Goal: Information Seeking & Learning: Check status

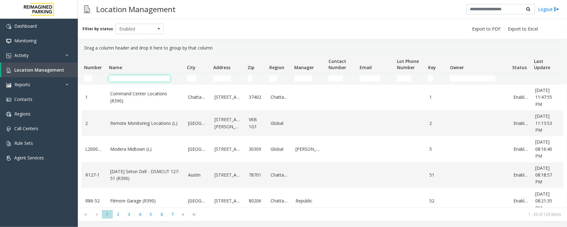
click at [116, 76] on input "Name Filter" at bounding box center [139, 78] width 61 height 6
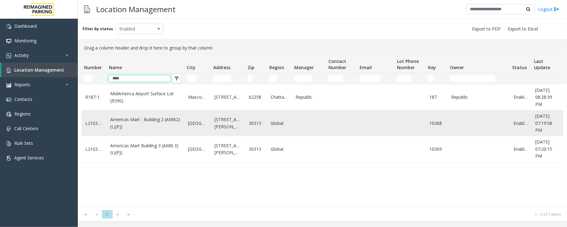
type input "****"
click at [162, 131] on td "Americas Mart - Building 2 (AMB2) (L)(PJ)" at bounding box center [146, 123] width 78 height 26
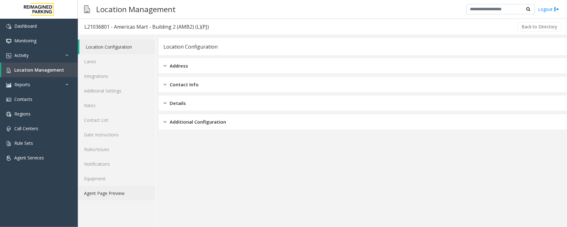
click at [125, 194] on link "Agent Page Preview" at bounding box center [117, 193] width 78 height 15
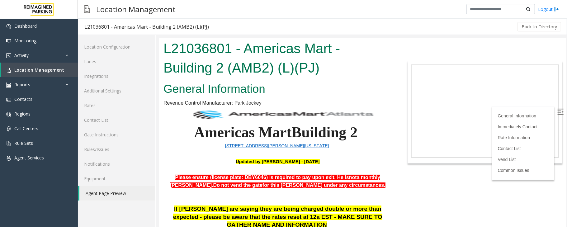
click at [358, 87] on h2 "General Information" at bounding box center [277, 89] width 229 height 16
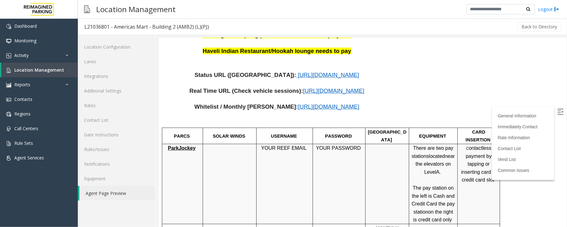
scroll to position [307, 0]
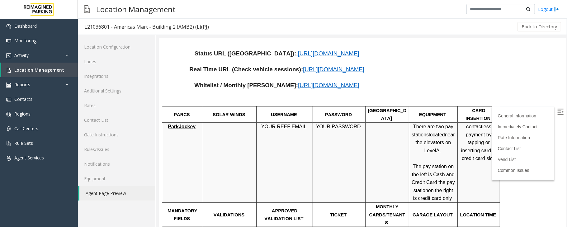
click at [557, 110] on img at bounding box center [560, 111] width 6 height 6
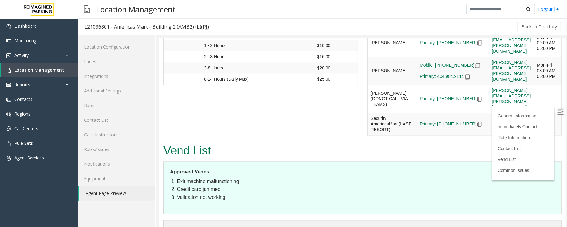
scroll to position [920, 0]
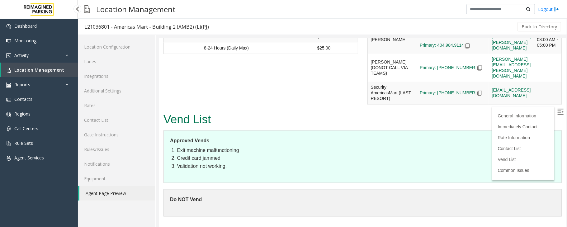
click at [39, 74] on link "Location Management" at bounding box center [39, 70] width 77 height 15
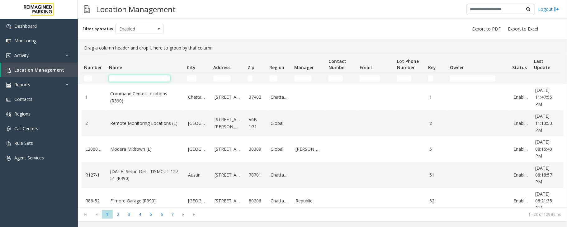
click at [128, 78] on input "Name Filter" at bounding box center [139, 78] width 61 height 6
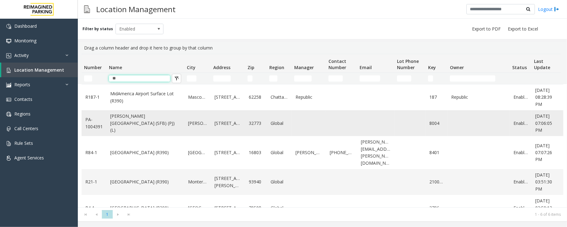
type input "*"
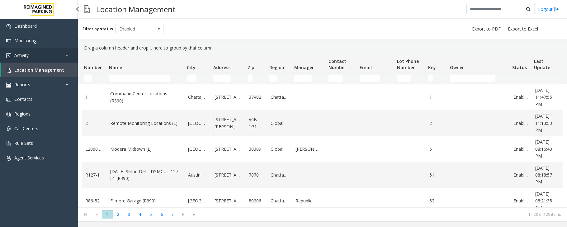
click at [51, 55] on link "Activity" at bounding box center [39, 55] width 78 height 15
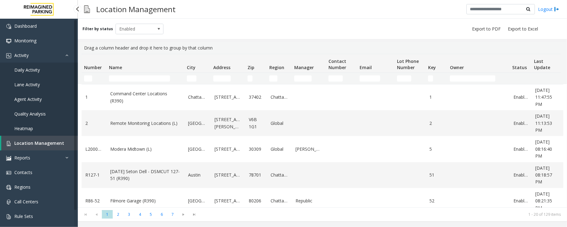
click at [48, 71] on link "Daily Activity" at bounding box center [39, 70] width 78 height 15
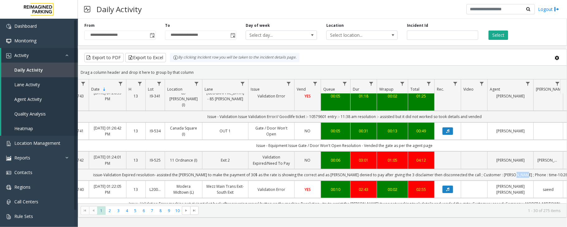
drag, startPoint x: 538, startPoint y: 165, endPoint x: 529, endPoint y: 165, distance: 8.7
click at [529, 169] on td "issue-Validation Expired resolution- assisted the parker to make the payment of…" at bounding box center [345, 175] width 562 height 12
copy td "10:28"
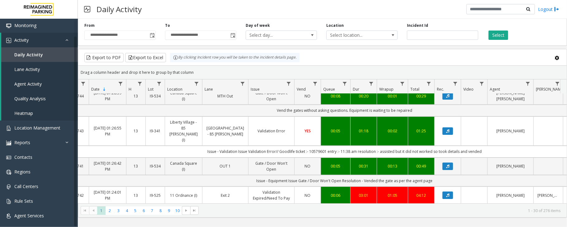
scroll to position [83, 24]
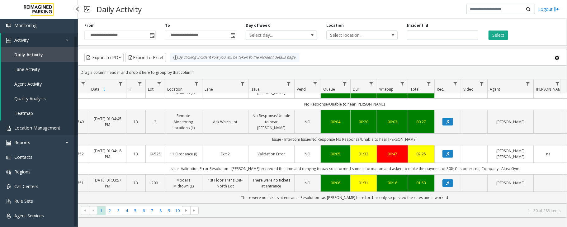
click at [36, 126] on span "Location Management" at bounding box center [37, 128] width 46 height 6
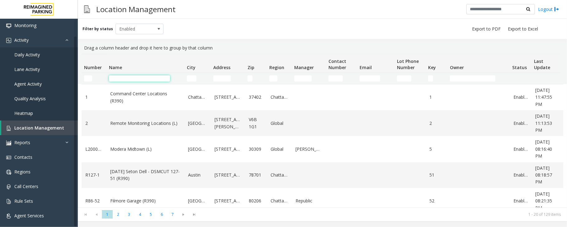
click at [129, 75] on input "Name Filter" at bounding box center [139, 78] width 61 height 6
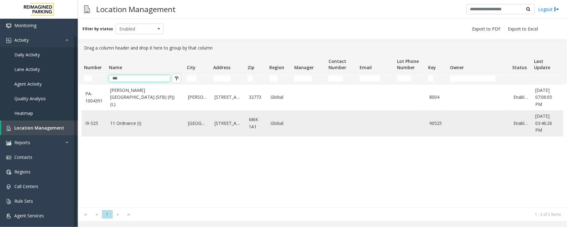
type input "***"
click at [151, 132] on td "11 Ordnance (I)" at bounding box center [146, 123] width 78 height 26
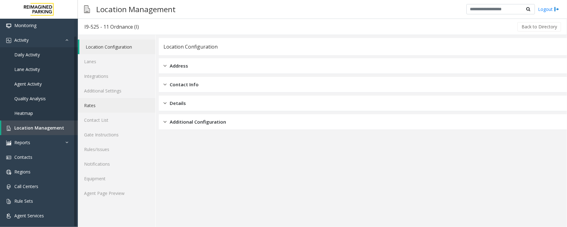
click at [95, 105] on link "Rates" at bounding box center [117, 105] width 78 height 15
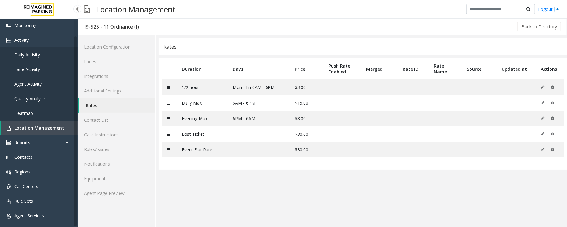
click at [25, 127] on span "Location Management" at bounding box center [39, 128] width 50 height 6
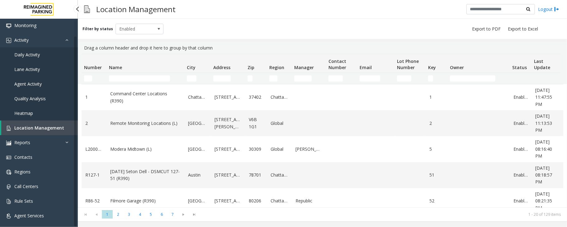
click at [38, 56] on span "Daily Activity" at bounding box center [27, 55] width 26 height 6
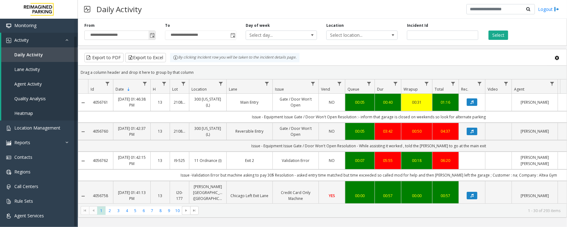
click at [151, 37] on span "Toggle popup" at bounding box center [152, 35] width 5 height 5
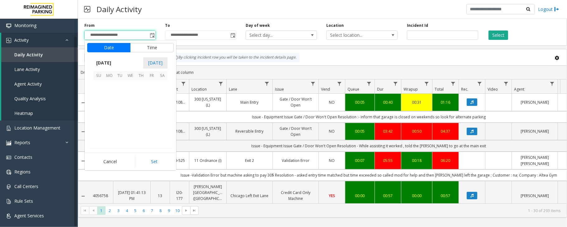
scroll to position [111729, 0]
click at [195, 8] on div "Daily Activity Logout" at bounding box center [322, 9] width 489 height 19
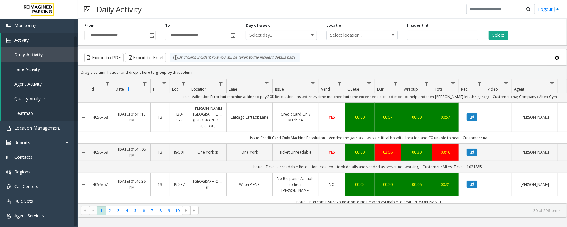
scroll to position [125, 0]
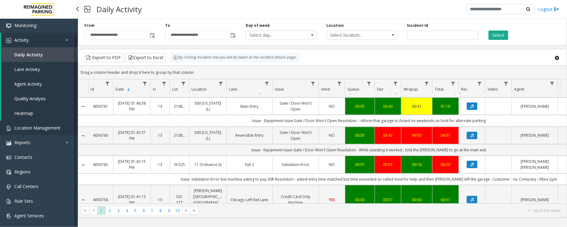
click at [30, 128] on span "Location Management" at bounding box center [37, 128] width 46 height 6
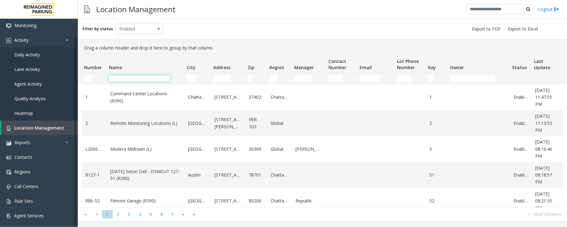
click at [134, 76] on input "Name Filter" at bounding box center [139, 78] width 61 height 6
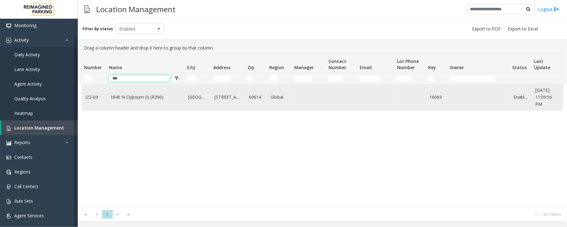
type input "***"
click at [130, 105] on td "1840 N Clybourn (I) (R390)" at bounding box center [146, 97] width 78 height 26
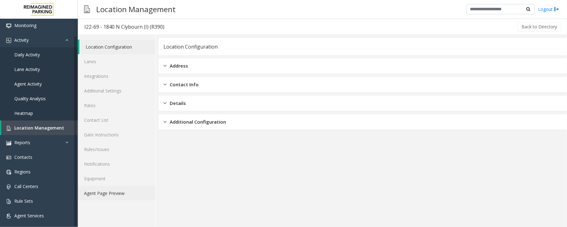
click at [113, 188] on link "Agent Page Preview" at bounding box center [117, 193] width 78 height 15
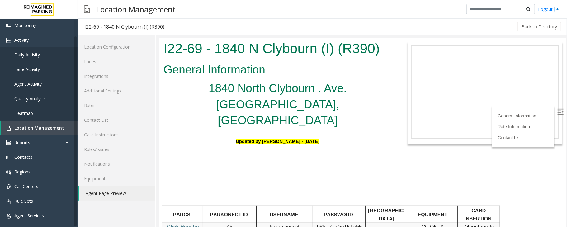
click at [557, 112] on img at bounding box center [560, 111] width 6 height 6
click at [26, 128] on span "Location Management" at bounding box center [39, 128] width 50 height 6
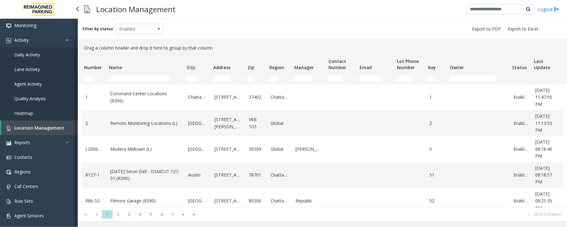
click at [36, 85] on span "Agent Activity" at bounding box center [27, 84] width 27 height 6
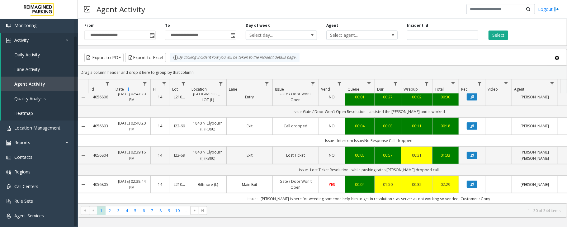
scroll to position [249, 0]
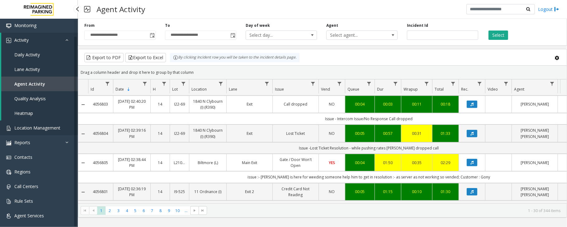
click at [31, 126] on span "Location Management" at bounding box center [37, 128] width 46 height 6
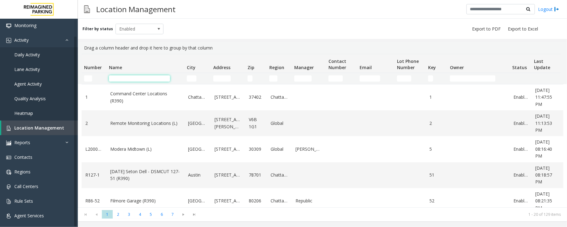
click at [134, 80] on input "Name Filter" at bounding box center [139, 78] width 61 height 6
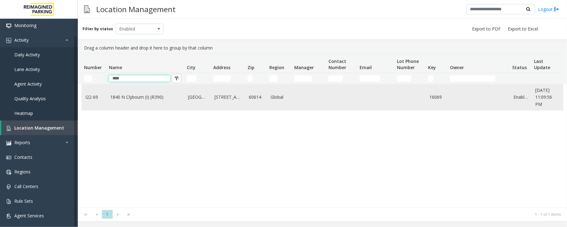
type input "****"
click at [139, 90] on td "1840 N Clybourn (I) (R390)" at bounding box center [146, 97] width 78 height 26
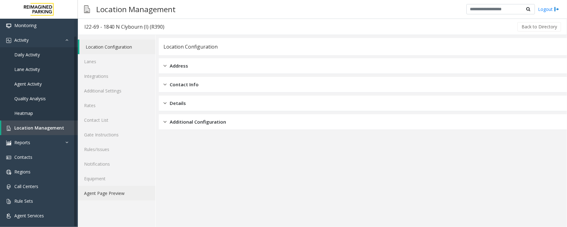
click at [102, 201] on link "Agent Page Preview" at bounding box center [117, 193] width 78 height 15
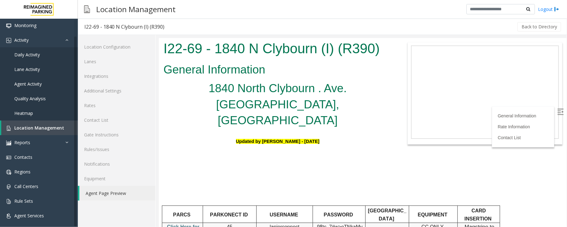
click at [557, 112] on img at bounding box center [560, 111] width 6 height 6
click at [34, 55] on span "Daily Activity" at bounding box center [27, 55] width 26 height 6
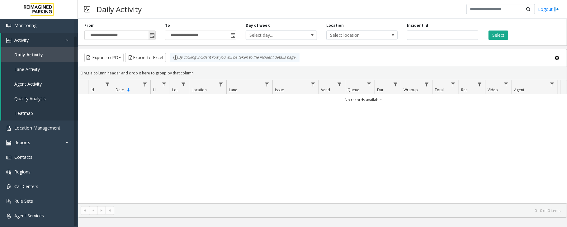
click at [152, 35] on span "Toggle popup" at bounding box center [152, 35] width 5 height 5
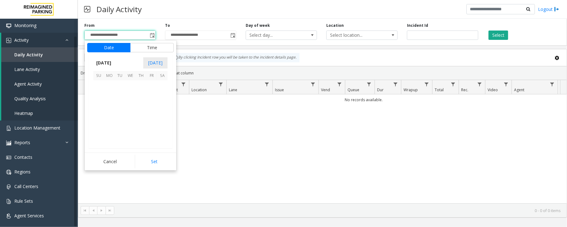
scroll to position [111729, 0]
click at [161, 106] on span "16" at bounding box center [162, 107] width 11 height 11
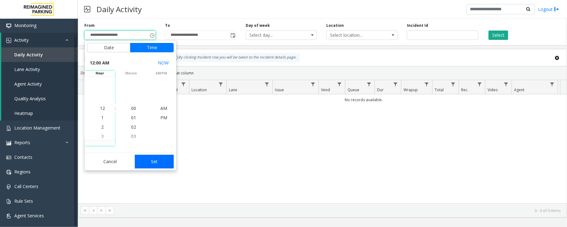
click at [155, 162] on button "Set" at bounding box center [154, 162] width 39 height 14
type input "**********"
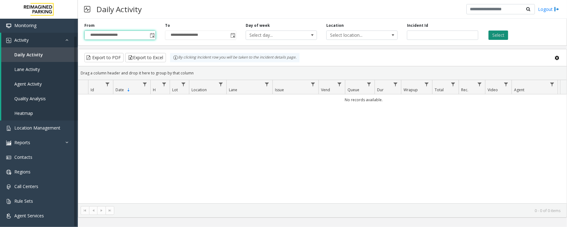
click at [494, 34] on button "Select" at bounding box center [499, 35] width 20 height 9
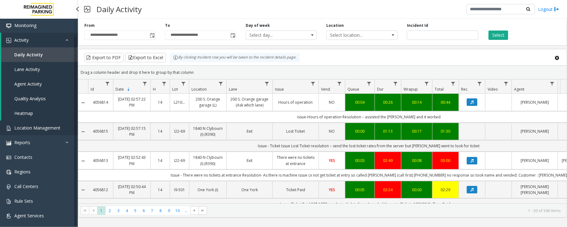
click at [29, 128] on span "Location Management" at bounding box center [37, 128] width 46 height 6
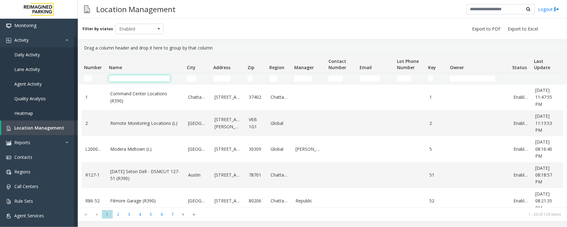
click at [146, 77] on input "Name Filter" at bounding box center [139, 78] width 61 height 6
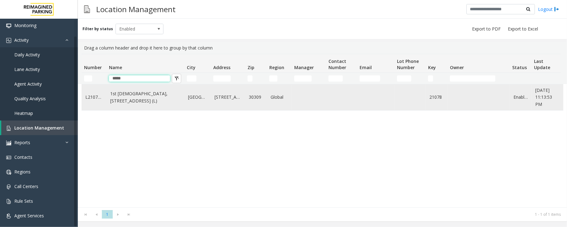
type input "*****"
click at [153, 109] on td "1st [DEMOGRAPHIC_DATA], [STREET_ADDRESS] (L)" at bounding box center [146, 97] width 78 height 26
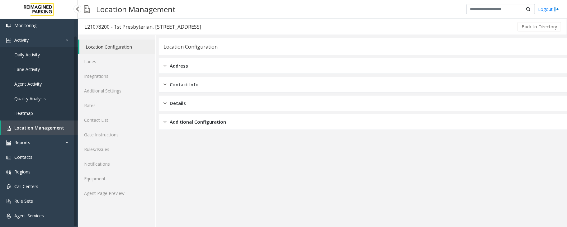
click at [38, 55] on span "Daily Activity" at bounding box center [27, 55] width 26 height 6
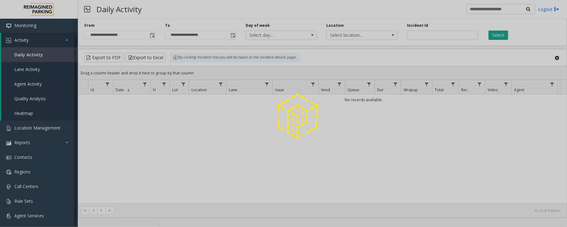
click at [50, 55] on div at bounding box center [283, 113] width 567 height 227
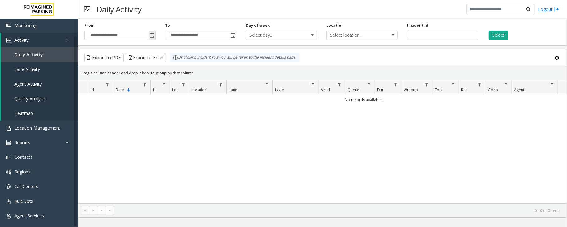
click at [151, 36] on span "Toggle popup" at bounding box center [152, 35] width 5 height 5
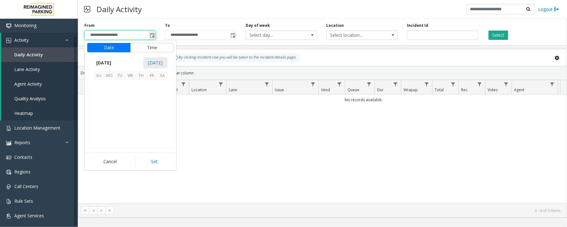
scroll to position [111729, 0]
click at [161, 104] on span "16" at bounding box center [162, 107] width 11 height 11
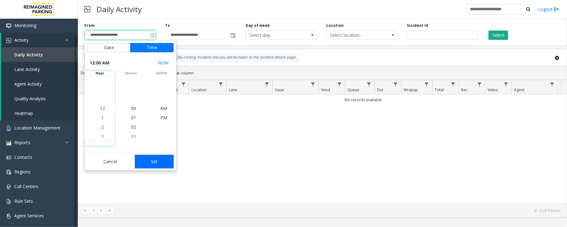
click at [155, 161] on button "Set" at bounding box center [154, 162] width 39 height 14
type input "**********"
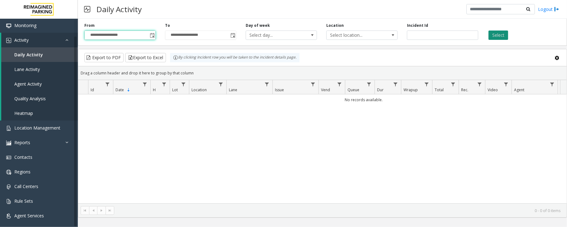
click at [500, 34] on button "Select" at bounding box center [499, 35] width 20 height 9
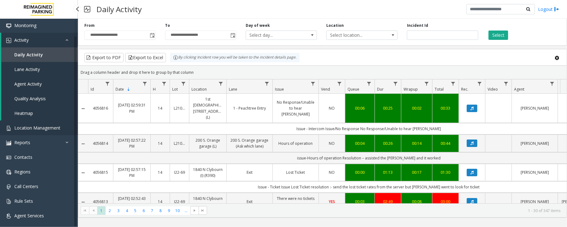
click at [39, 128] on span "Location Management" at bounding box center [37, 128] width 46 height 6
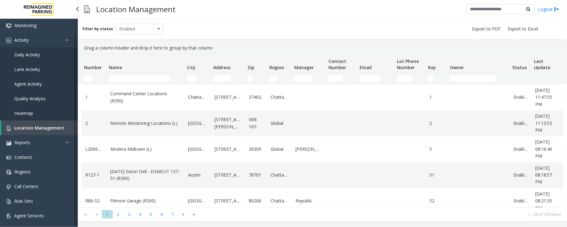
click at [27, 56] on span "Daily Activity" at bounding box center [27, 55] width 26 height 6
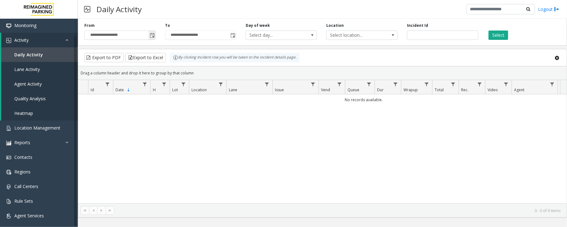
click at [152, 33] on span "Toggle popup" at bounding box center [152, 35] width 7 height 10
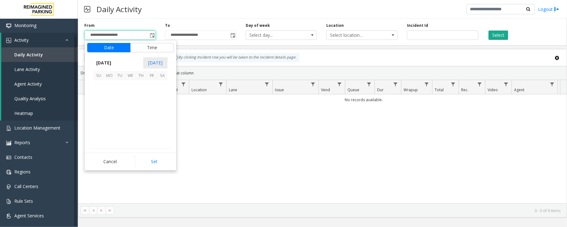
scroll to position [111729, 0]
click at [162, 104] on span "16" at bounding box center [162, 107] width 11 height 11
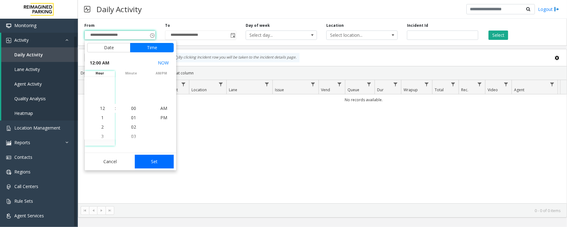
click at [164, 165] on button "Set" at bounding box center [154, 162] width 39 height 14
type input "**********"
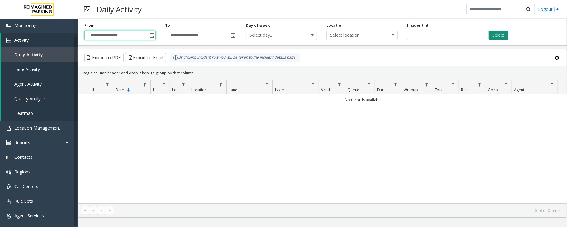
click at [497, 36] on button "Select" at bounding box center [499, 35] width 20 height 9
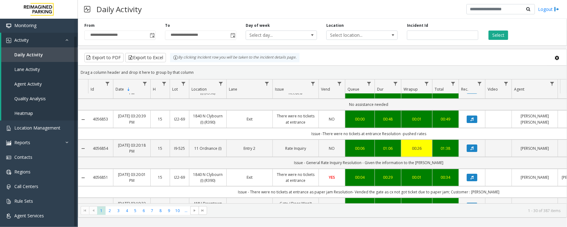
scroll to position [83, 0]
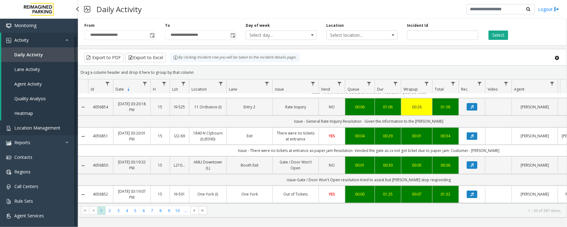
click at [33, 125] on span "Location Management" at bounding box center [37, 128] width 46 height 6
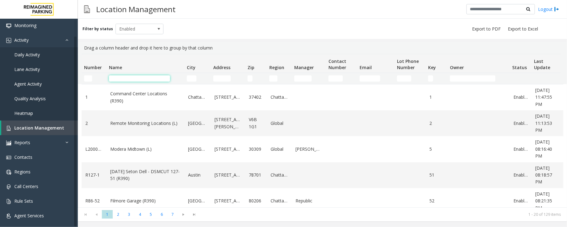
click at [148, 79] on input "Name Filter" at bounding box center [139, 78] width 61 height 6
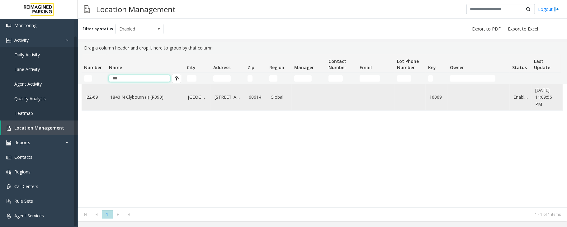
type input "***"
click at [137, 95] on link "1840 N Clybourn (I) (R390)" at bounding box center [145, 97] width 70 height 7
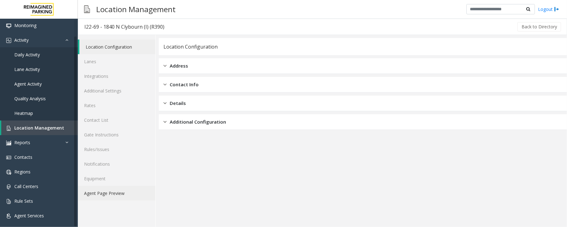
click at [119, 193] on link "Agent Page Preview" at bounding box center [117, 193] width 78 height 15
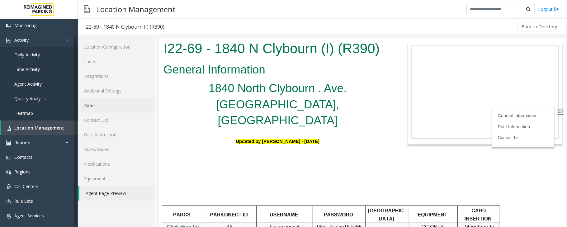
click at [96, 106] on link "Rates" at bounding box center [117, 105] width 78 height 15
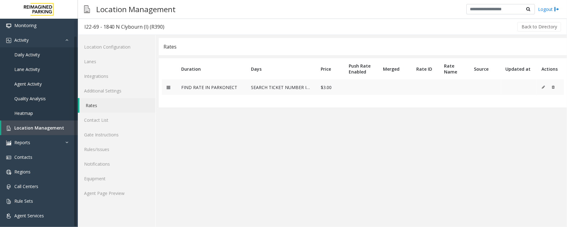
click at [306, 89] on td "SEARCH TICKET NUMBER IN PARKONECT" at bounding box center [281, 87] width 70 height 16
click at [169, 90] on icon at bounding box center [169, 87] width 4 height 4
click at [169, 88] on icon at bounding box center [169, 87] width 4 height 4
click at [90, 192] on link "Agent Page Preview" at bounding box center [117, 193] width 78 height 15
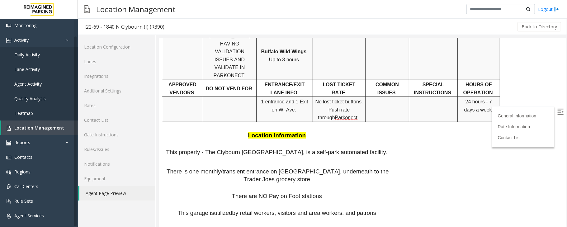
scroll to position [276, 0]
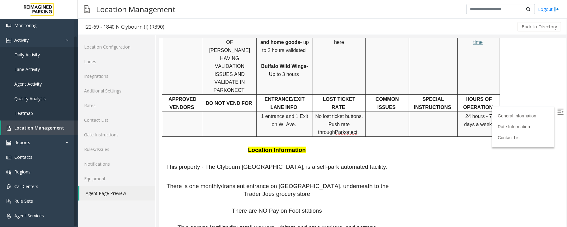
click at [123, 192] on link "Agent Page Preview" at bounding box center [117, 193] width 76 height 15
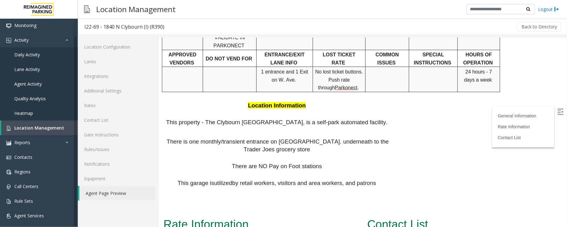
scroll to position [359, 0]
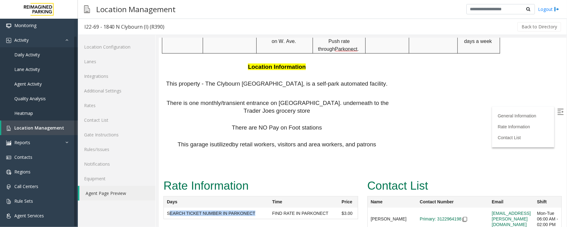
drag, startPoint x: 168, startPoint y: 144, endPoint x: 258, endPoint y: 144, distance: 89.7
click at [258, 207] on td "SEARCH TICKET NUMBER IN PARKONECT" at bounding box center [217, 213] width 106 height 12
click at [31, 55] on span "Daily Activity" at bounding box center [27, 55] width 26 height 6
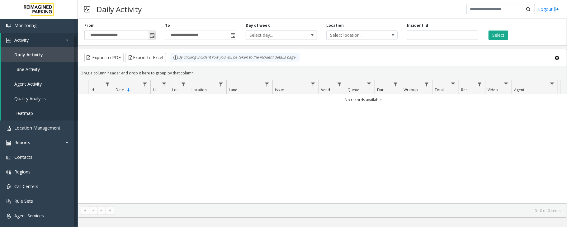
click at [150, 36] on span "Toggle popup" at bounding box center [152, 35] width 5 height 5
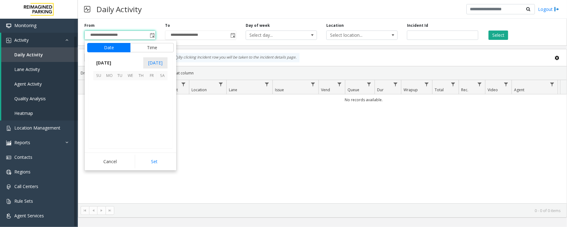
scroll to position [111729, 0]
click at [164, 109] on span "16" at bounding box center [162, 107] width 11 height 11
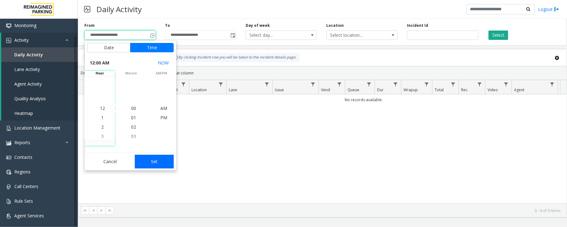
click at [154, 164] on button "Set" at bounding box center [154, 162] width 39 height 14
type input "**********"
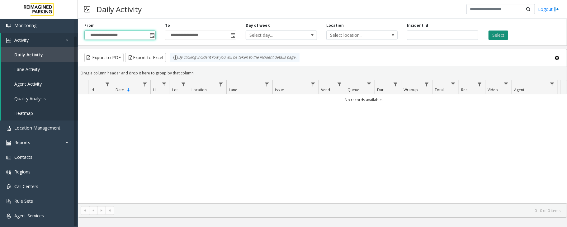
click at [493, 34] on button "Select" at bounding box center [499, 35] width 20 height 9
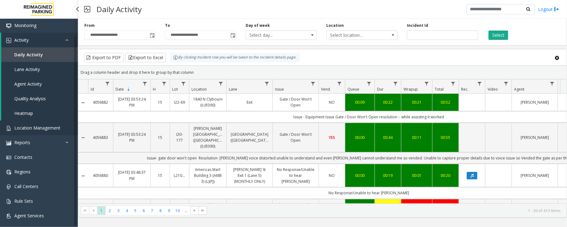
click at [35, 126] on span "Location Management" at bounding box center [37, 128] width 46 height 6
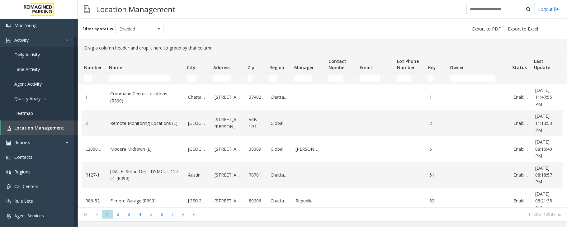
click at [157, 75] on td "Name Filter" at bounding box center [146, 78] width 78 height 11
click at [154, 79] on input "Name Filter" at bounding box center [139, 78] width 61 height 6
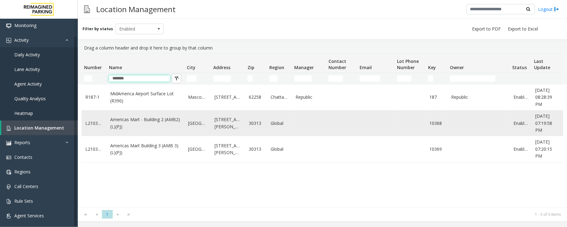
type input "*******"
click at [163, 130] on link "Americas Mart - Building 2 (AMB2) (L)(PJ)" at bounding box center [145, 123] width 70 height 14
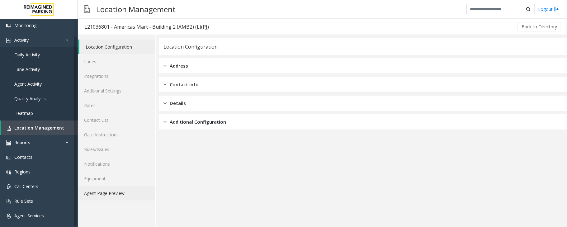
click at [105, 193] on link "Agent Page Preview" at bounding box center [117, 193] width 78 height 15
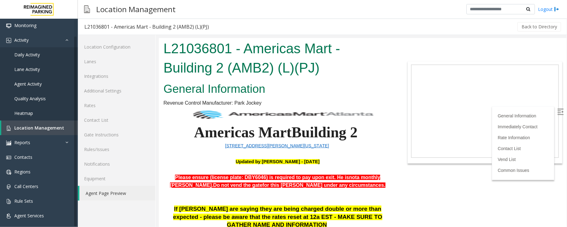
click at [557, 109] on img at bounding box center [560, 111] width 6 height 6
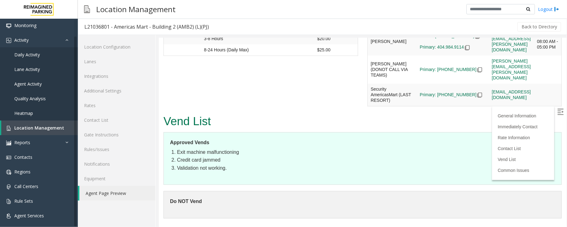
scroll to position [920, 0]
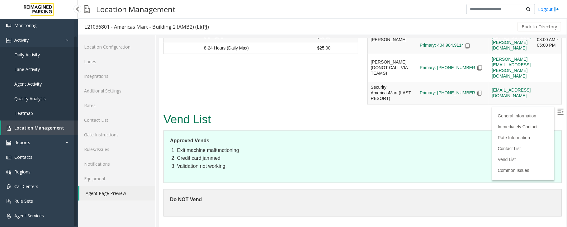
click at [53, 130] on link "Location Management" at bounding box center [39, 128] width 77 height 15
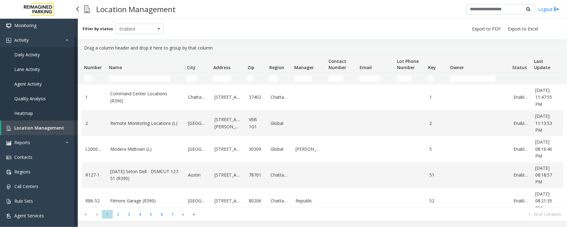
click at [68, 127] on link "Location Management" at bounding box center [39, 128] width 77 height 15
drag, startPoint x: 30, startPoint y: 130, endPoint x: 39, endPoint y: 129, distance: 8.8
click at [30, 130] on span "Location Management" at bounding box center [39, 128] width 50 height 6
click at [42, 126] on span "Location Management" at bounding box center [39, 128] width 50 height 6
click at [32, 52] on span "Daily Activity" at bounding box center [27, 55] width 26 height 6
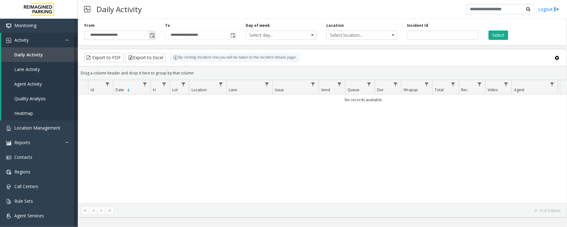
click at [153, 35] on span "Toggle popup" at bounding box center [152, 35] width 5 height 5
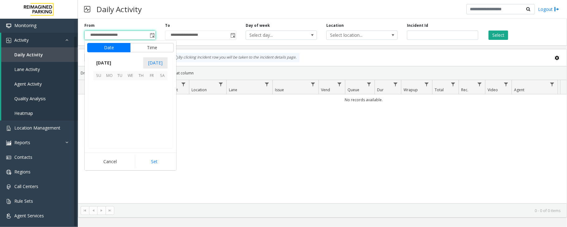
scroll to position [111729, 0]
click at [164, 107] on span "16" at bounding box center [162, 107] width 11 height 11
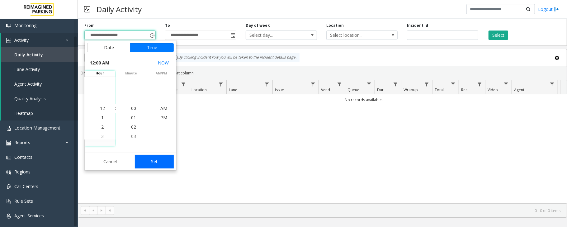
click at [149, 163] on button "Set" at bounding box center [154, 162] width 39 height 14
type input "**********"
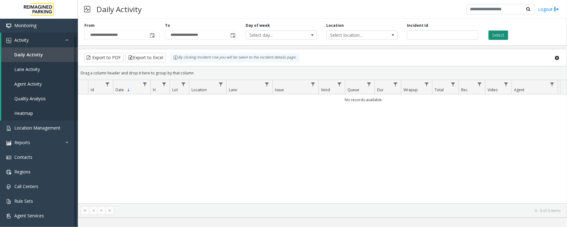
click at [500, 34] on button "Select" at bounding box center [499, 35] width 20 height 9
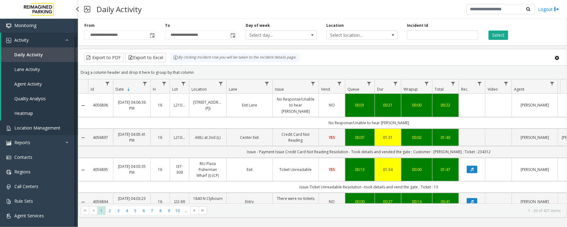
click at [39, 126] on span "Location Management" at bounding box center [37, 128] width 46 height 6
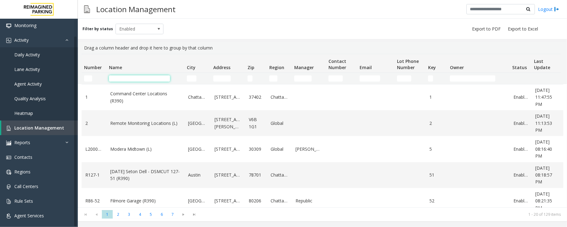
click at [141, 78] on input "Name Filter" at bounding box center [139, 78] width 61 height 6
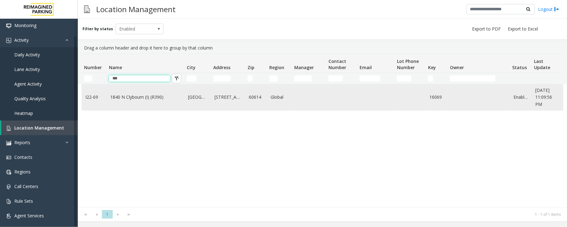
type input "***"
click at [155, 97] on link "1840 N Clybourn (I) (R390)" at bounding box center [145, 97] width 70 height 7
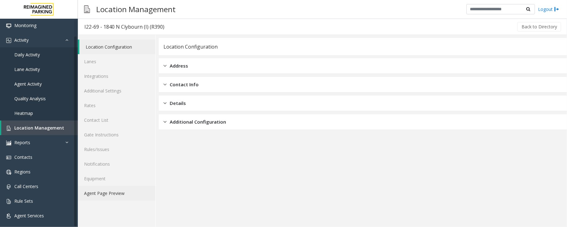
click at [112, 198] on link "Agent Page Preview" at bounding box center [117, 193] width 78 height 15
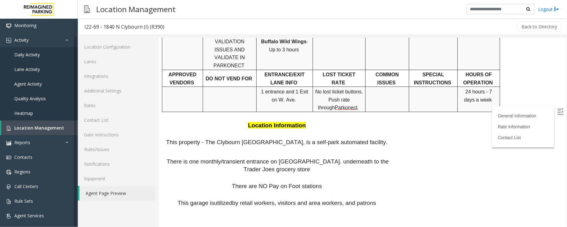
scroll to position [359, 0]
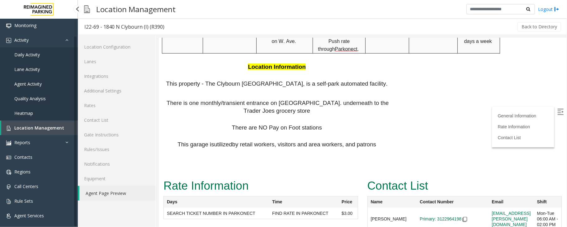
click at [45, 126] on span "Location Management" at bounding box center [39, 128] width 50 height 6
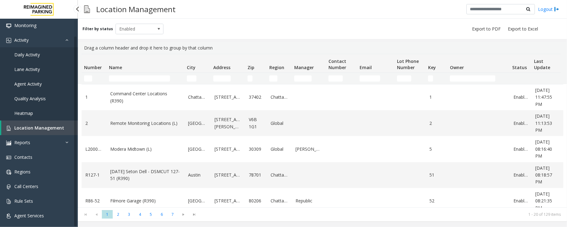
click at [31, 54] on span "Daily Activity" at bounding box center [27, 55] width 26 height 6
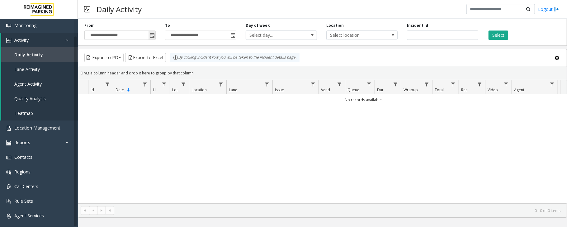
click at [153, 36] on span "Toggle popup" at bounding box center [152, 35] width 5 height 5
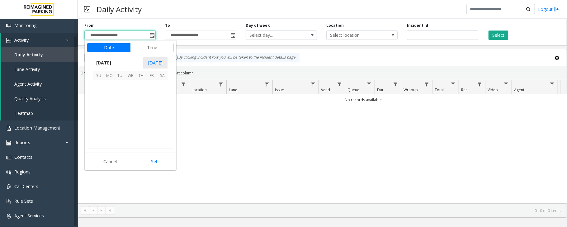
scroll to position [111729, 0]
click at [163, 109] on span "16" at bounding box center [162, 107] width 11 height 11
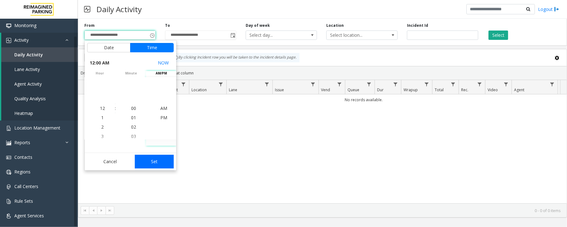
click at [152, 158] on button "Set" at bounding box center [154, 162] width 39 height 14
type input "**********"
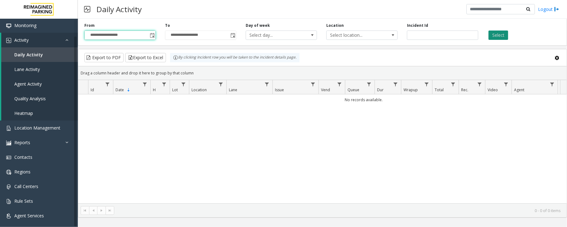
click at [496, 31] on button "Select" at bounding box center [499, 35] width 20 height 9
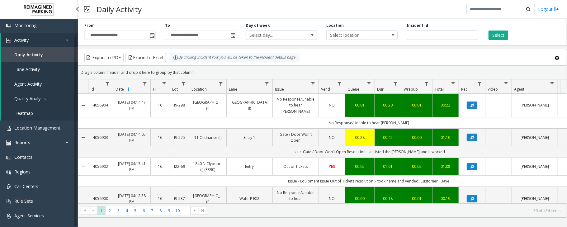
click at [34, 54] on span "Daily Activity" at bounding box center [28, 55] width 29 height 6
click at [26, 127] on span "Location Management" at bounding box center [37, 128] width 46 height 6
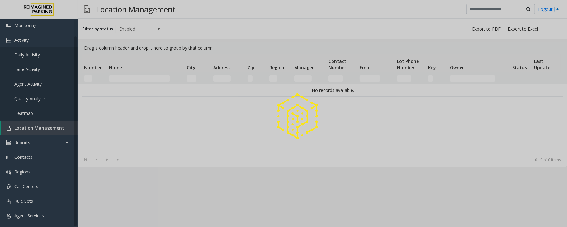
click at [135, 79] on div at bounding box center [283, 113] width 567 height 227
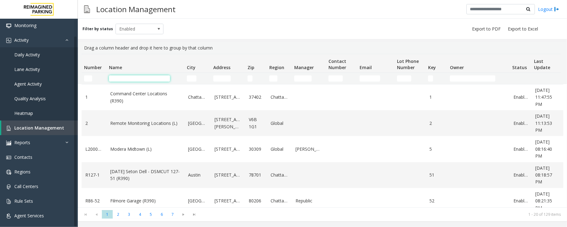
click at [119, 75] on input "Name Filter" at bounding box center [139, 78] width 61 height 6
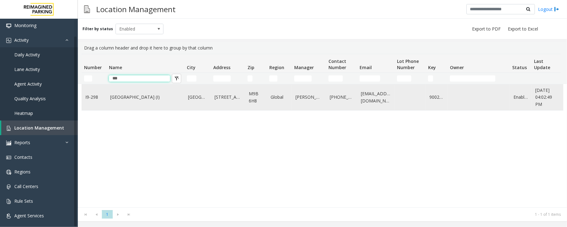
type input "***"
click at [149, 102] on td "[GEOGRAPHIC_DATA] (I)" at bounding box center [146, 97] width 78 height 26
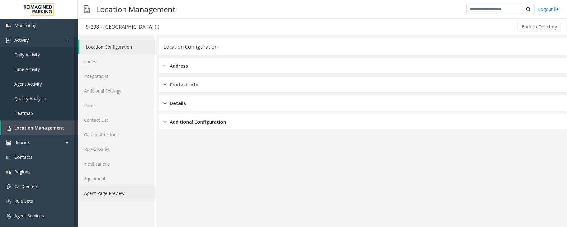
click at [116, 195] on link "Agent Page Preview" at bounding box center [117, 193] width 78 height 15
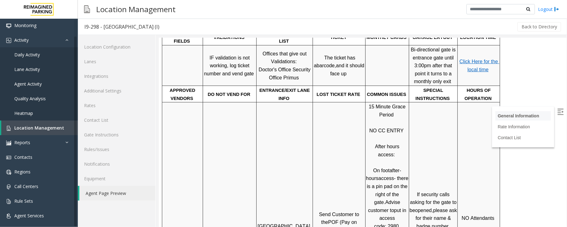
scroll to position [331, 0]
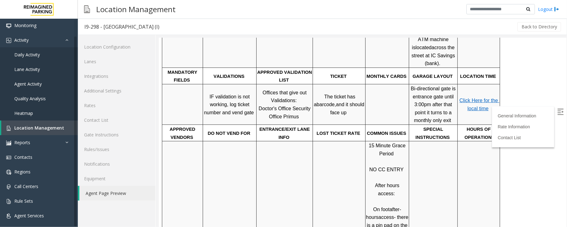
click at [469, 98] on link "Click Here for the local time" at bounding box center [479, 104] width 40 height 13
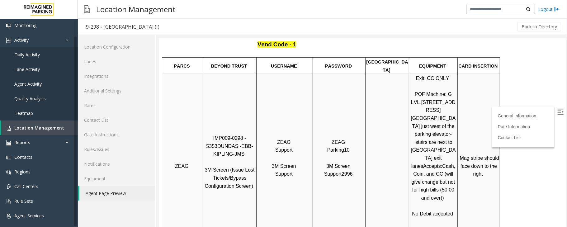
scroll to position [124, 0]
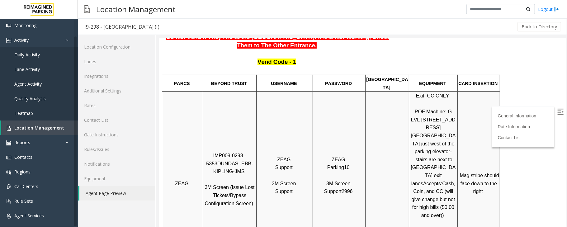
click at [557, 111] on img at bounding box center [560, 111] width 6 height 6
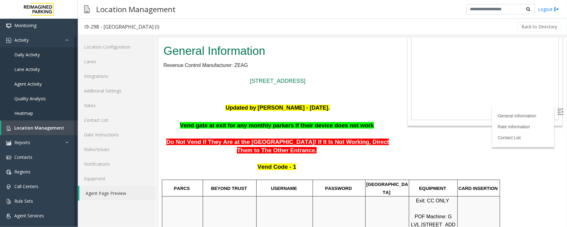
scroll to position [6, 0]
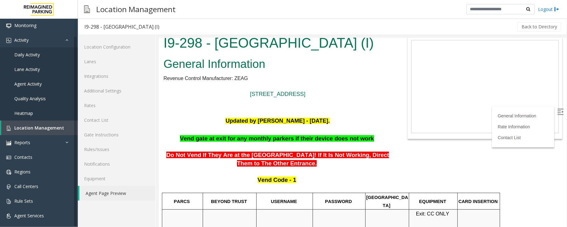
drag, startPoint x: 186, startPoint y: 150, endPoint x: 302, endPoint y: 159, distance: 116.5
click at [302, 159] on span "Do Not Vend If They Are at the [GEOGRAPHIC_DATA]! If It Is Not Working, Direct …" at bounding box center [277, 158] width 223 height 15
click at [329, 171] on p at bounding box center [277, 171] width 229 height 8
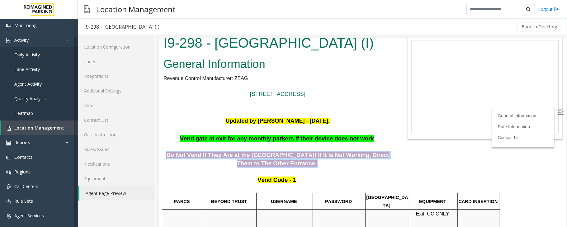
drag, startPoint x: 176, startPoint y: 152, endPoint x: 321, endPoint y: 161, distance: 145.1
click at [321, 161] on p "Do Not Vend If They Are at the [GEOGRAPHIC_DATA]! If It Is Not Working, Direct …" at bounding box center [277, 154] width 229 height 25
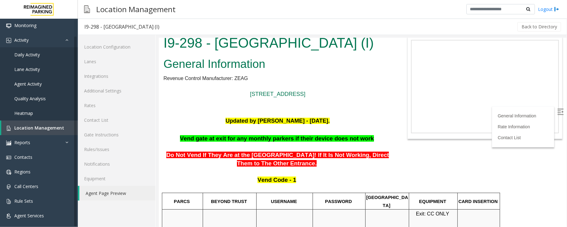
click at [324, 168] on p at bounding box center [277, 171] width 229 height 8
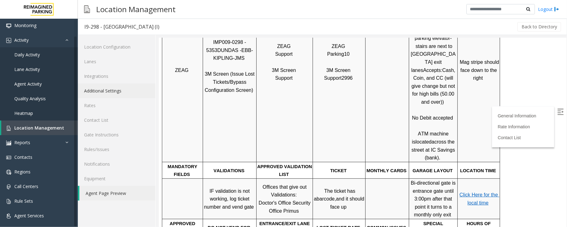
scroll to position [207, 0]
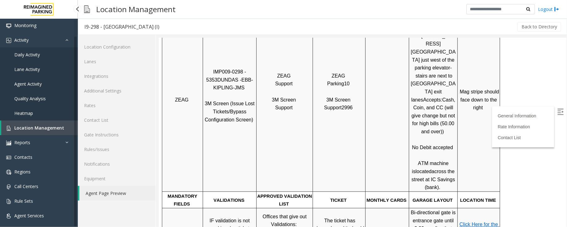
click at [50, 130] on span "Location Management" at bounding box center [39, 128] width 50 height 6
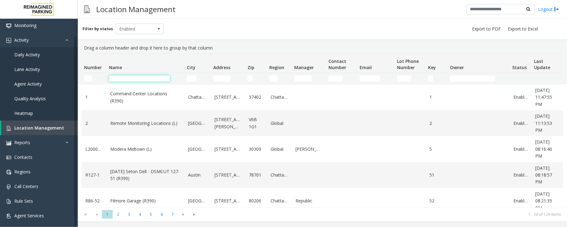
click at [144, 79] on input "Name Filter" at bounding box center [139, 78] width 61 height 6
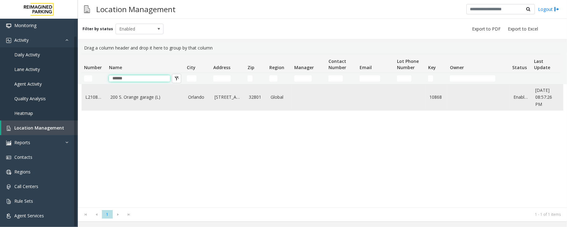
type input "******"
click at [142, 104] on td "200 S. Orange garage (L)" at bounding box center [146, 97] width 78 height 26
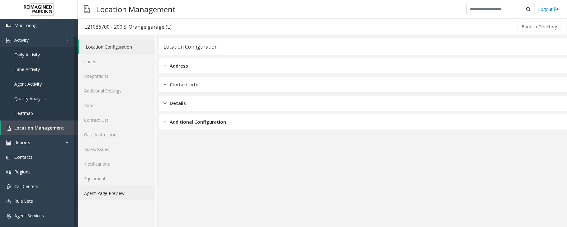
click at [97, 195] on link "Agent Page Preview" at bounding box center [117, 193] width 78 height 15
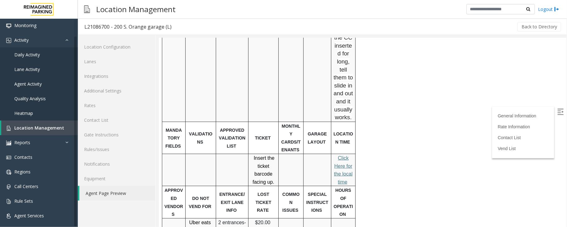
scroll to position [623, 0]
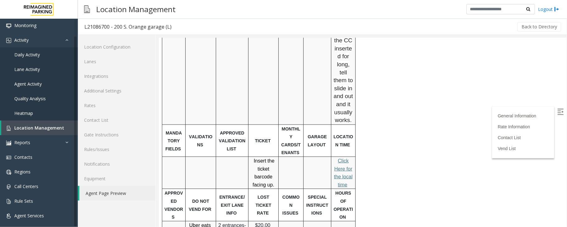
click at [342, 158] on span "lick Here for the local time" at bounding box center [343, 172] width 19 height 29
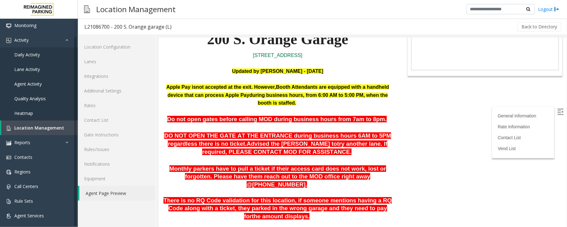
scroll to position [83, 0]
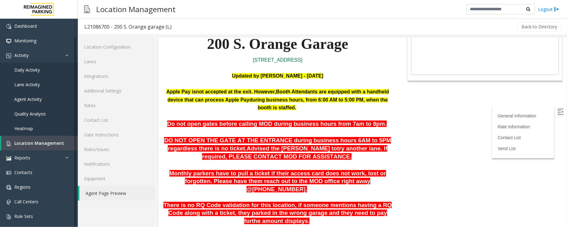
scroll to position [15, 0]
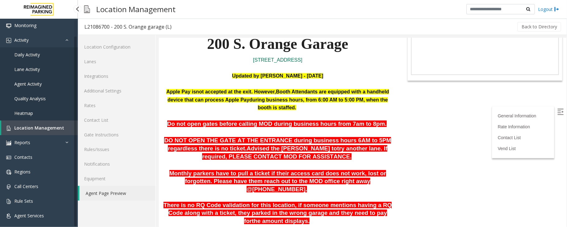
click at [49, 125] on span "Location Management" at bounding box center [39, 128] width 50 height 6
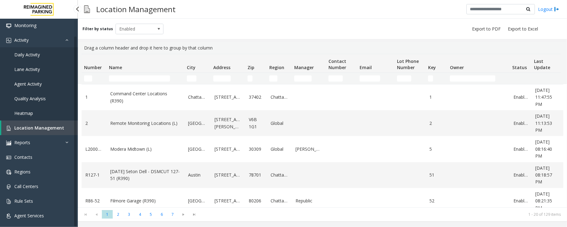
click at [42, 129] on span "Location Management" at bounding box center [39, 128] width 50 height 6
click at [141, 80] on input "Name Filter" at bounding box center [139, 78] width 61 height 6
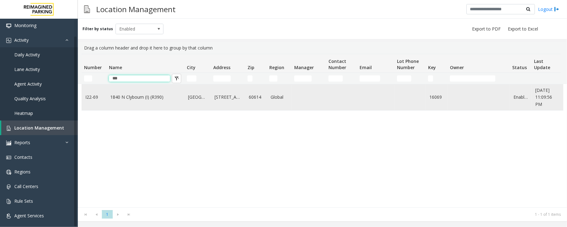
type input "***"
click at [140, 97] on link "1840 N Clybourn (I) (R390)" at bounding box center [145, 97] width 70 height 7
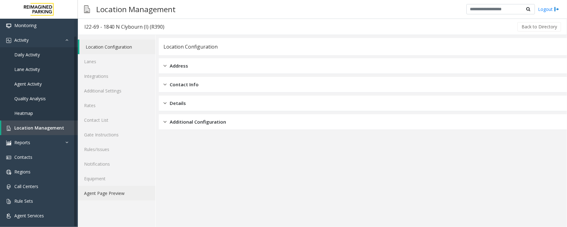
click at [99, 194] on link "Agent Page Preview" at bounding box center [117, 193] width 78 height 15
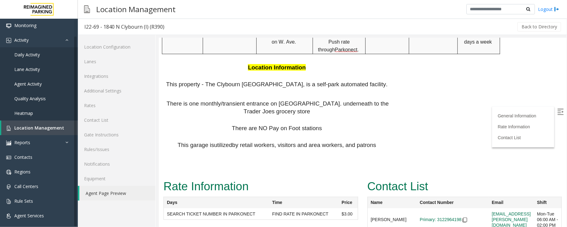
scroll to position [359, 0]
click at [31, 126] on span "Location Management" at bounding box center [39, 128] width 50 height 6
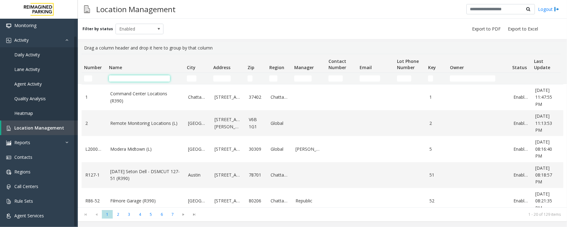
click at [132, 77] on input "Name Filter" at bounding box center [139, 78] width 61 height 6
click at [33, 58] on link "Daily Activity" at bounding box center [39, 54] width 78 height 15
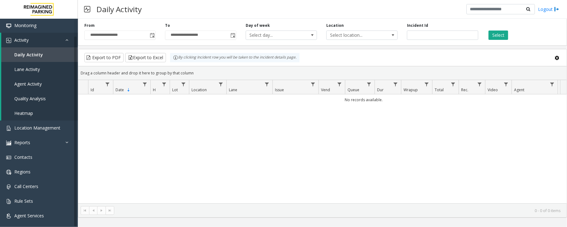
click at [152, 36] on span "Toggle popup" at bounding box center [152, 35] width 5 height 5
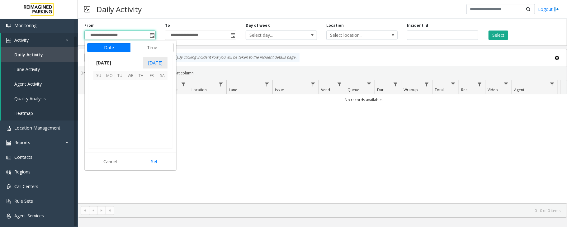
scroll to position [111729, 0]
click at [162, 108] on span "16" at bounding box center [162, 107] width 11 height 11
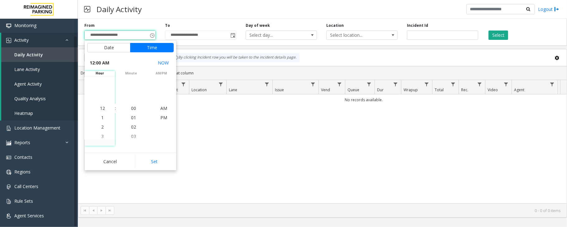
click at [154, 161] on button "Set" at bounding box center [154, 162] width 39 height 14
type input "**********"
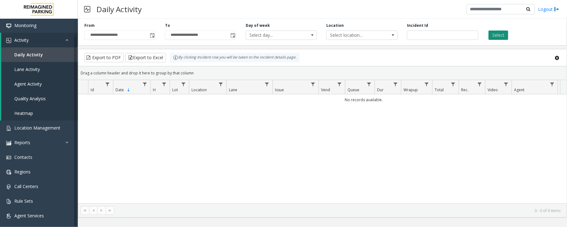
click at [501, 34] on button "Select" at bounding box center [499, 35] width 20 height 9
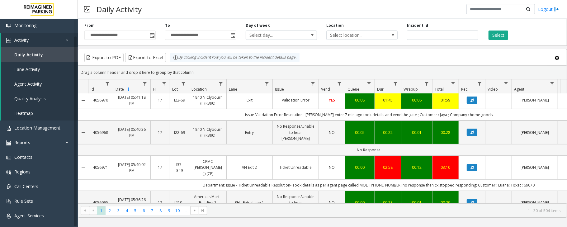
scroll to position [166, 0]
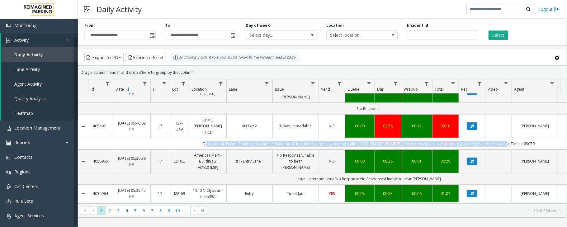
drag, startPoint x: 501, startPoint y: 130, endPoint x: 206, endPoint y: 128, distance: 295.6
click at [206, 138] on td "Department: Issue - Ticket Unreadable Resolution- Took details as per agent pag…" at bounding box center [369, 144] width 562 height 12
copy td "Department: Issue - Ticket Unreadable Resolution- Took details as per agent pag…"
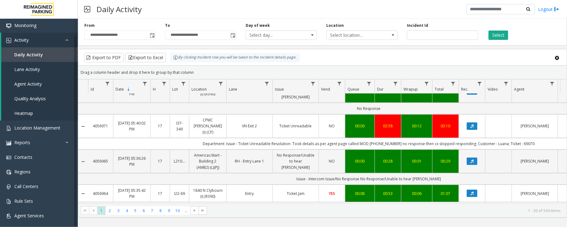
click at [538, 138] on td "Department: Issue - Ticket Unreadable Resolution- Took details as per agent pag…" at bounding box center [369, 144] width 562 height 12
drag, startPoint x: 531, startPoint y: 129, endPoint x: 518, endPoint y: 130, distance: 13.5
click at [518, 138] on td "Department: Issue - Ticket Unreadable Resolution- Took details as per agent pag…" at bounding box center [369, 144] width 562 height 12
copy td "69070"
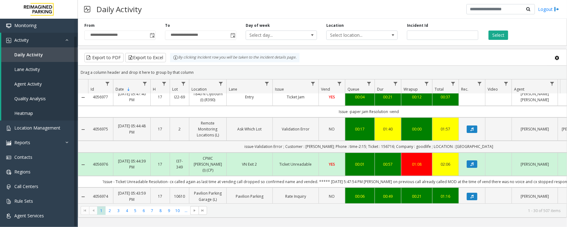
scroll to position [0, 0]
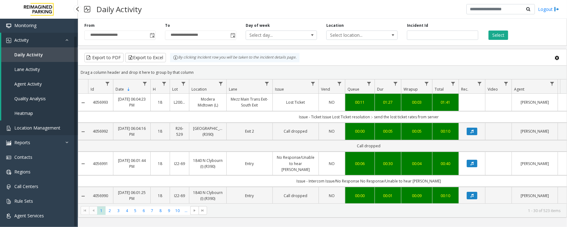
click at [45, 125] on span "Location Management" at bounding box center [37, 128] width 46 height 6
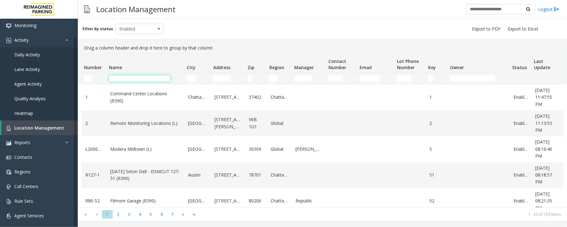
click at [130, 76] on input "Name Filter" at bounding box center [139, 78] width 61 height 6
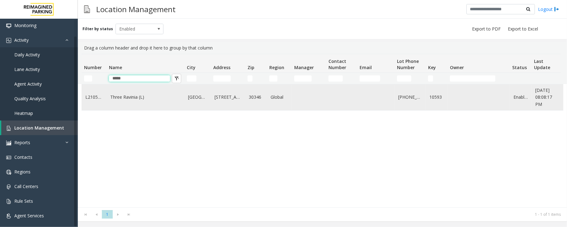
type input "*****"
click at [150, 104] on td "Three Ravinia (L)" at bounding box center [146, 97] width 78 height 26
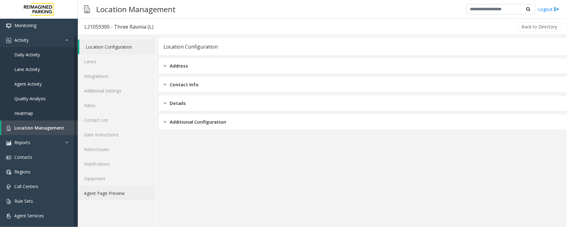
click at [101, 195] on link "Agent Page Preview" at bounding box center [117, 193] width 78 height 15
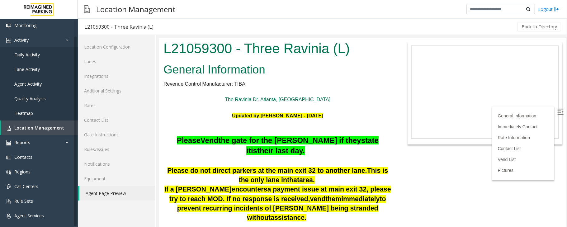
click at [557, 108] on img at bounding box center [560, 111] width 6 height 6
click at [53, 127] on span "Location Management" at bounding box center [39, 128] width 50 height 6
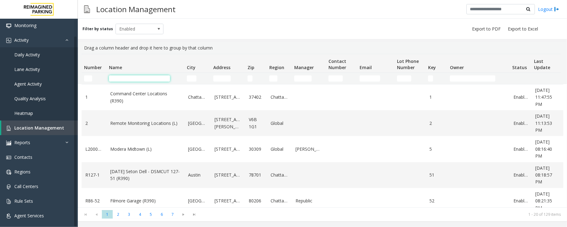
click at [125, 78] on input "Name Filter" at bounding box center [139, 78] width 61 height 6
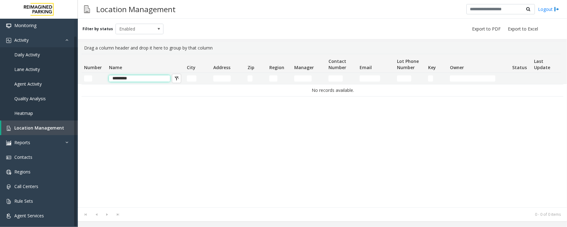
click at [140, 79] on input "*********" at bounding box center [139, 78] width 61 height 6
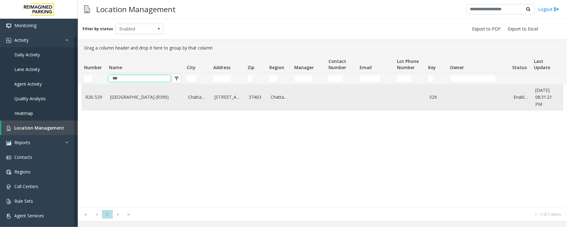
type input "***"
click at [136, 98] on link "[GEOGRAPHIC_DATA] (R390)" at bounding box center [145, 97] width 70 height 7
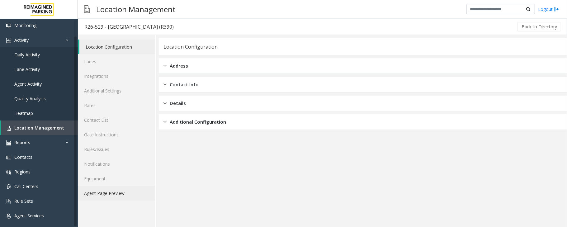
click at [90, 192] on link "Agent Page Preview" at bounding box center [117, 193] width 78 height 15
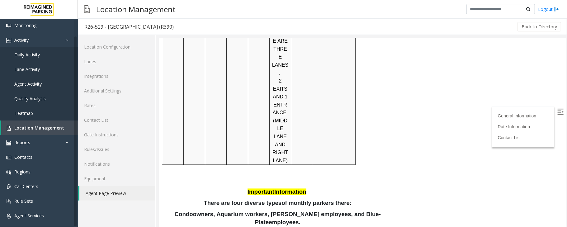
scroll to position [933, 0]
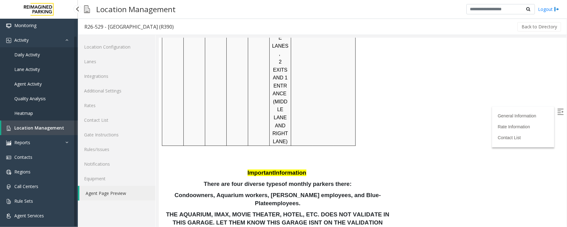
click at [41, 126] on span "Location Management" at bounding box center [39, 128] width 50 height 6
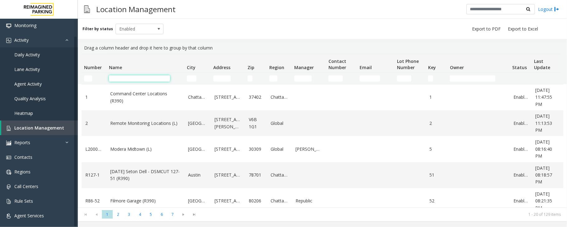
click at [119, 79] on input "Name Filter" at bounding box center [139, 78] width 61 height 6
click at [90, 78] on input "Number Filter" at bounding box center [88, 78] width 8 height 6
click at [123, 78] on input "Name Filter" at bounding box center [139, 78] width 61 height 6
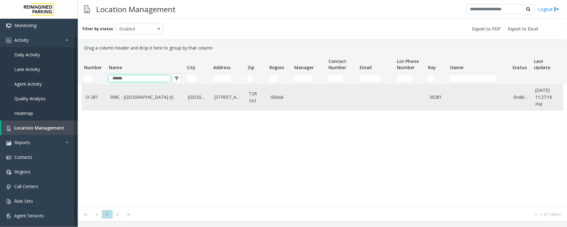
type input "*****"
click at [127, 98] on link "RMC - Mount Royal Village (I)" at bounding box center [145, 97] width 70 height 7
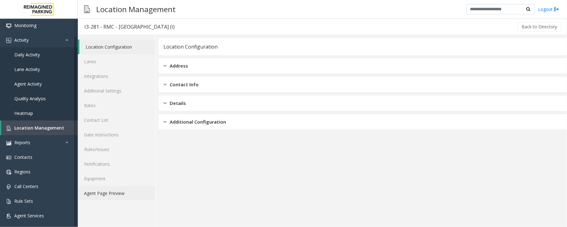
click at [109, 191] on link "Agent Page Preview" at bounding box center [117, 193] width 78 height 15
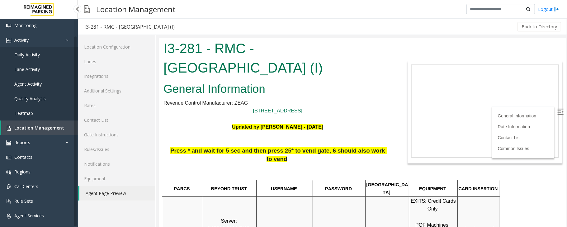
click at [29, 59] on link "Daily Activity" at bounding box center [39, 54] width 78 height 15
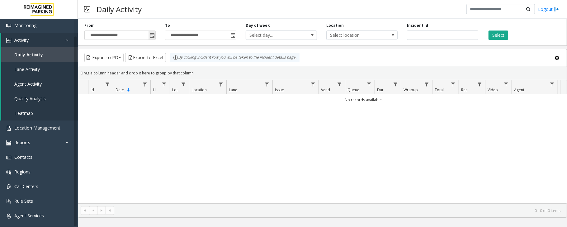
click at [155, 36] on span "Toggle popup" at bounding box center [152, 35] width 5 height 5
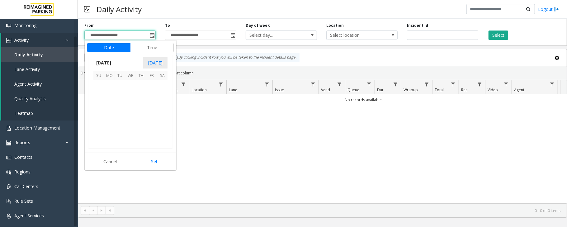
scroll to position [111729, 0]
click at [165, 107] on span "16" at bounding box center [162, 107] width 11 height 11
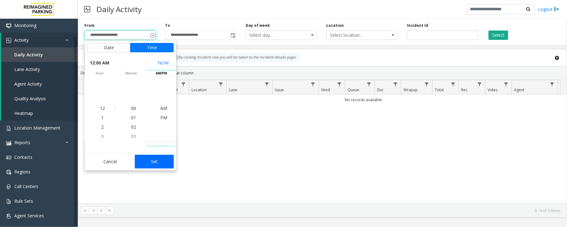
click at [145, 162] on button "Set" at bounding box center [154, 162] width 39 height 14
type input "**********"
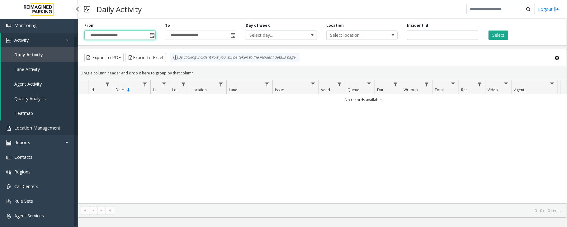
click at [40, 128] on span "Location Management" at bounding box center [37, 128] width 46 height 6
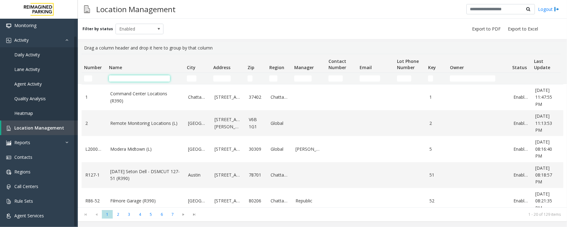
click at [125, 78] on input "Name Filter" at bounding box center [139, 78] width 61 height 6
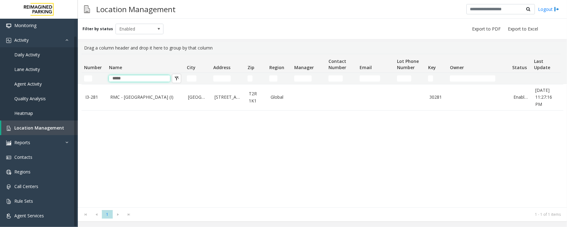
type input "*****"
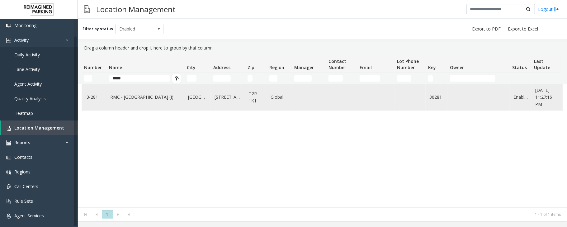
click at [152, 103] on td "RMC - Mount Royal Village (I)" at bounding box center [146, 97] width 78 height 26
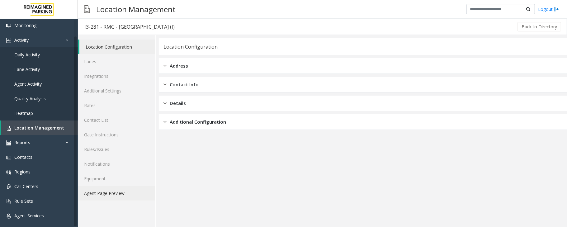
click at [102, 195] on link "Agent Page Preview" at bounding box center [117, 193] width 78 height 15
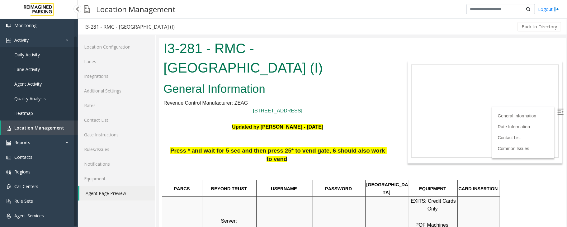
click at [34, 58] on link "Daily Activity" at bounding box center [39, 54] width 78 height 15
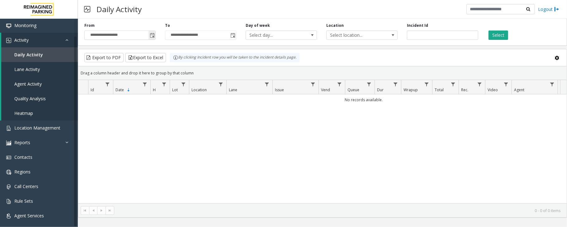
click at [151, 37] on span "Toggle popup" at bounding box center [152, 35] width 5 height 5
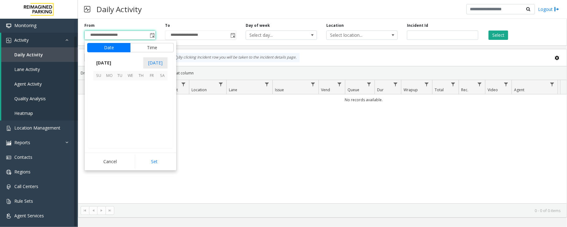
scroll to position [111729, 0]
click at [164, 106] on span "16" at bounding box center [162, 107] width 11 height 11
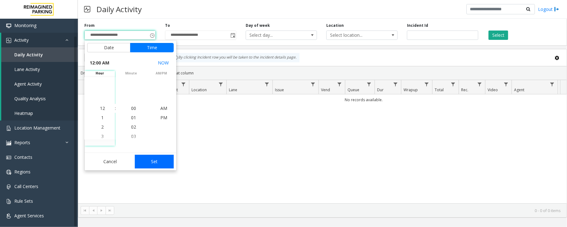
click at [163, 163] on button "Set" at bounding box center [154, 162] width 39 height 14
type input "**********"
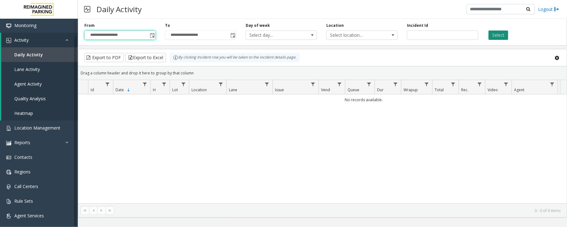
click at [502, 34] on button "Select" at bounding box center [499, 35] width 20 height 9
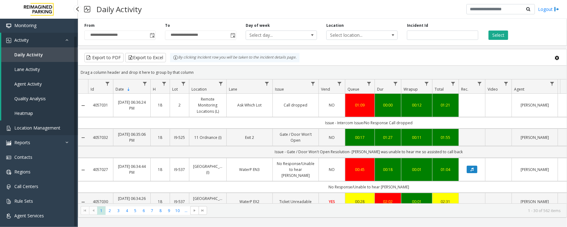
click at [33, 126] on span "Location Management" at bounding box center [37, 128] width 46 height 6
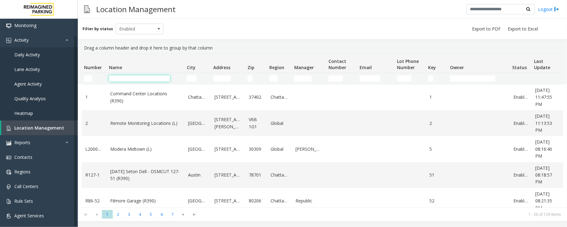
click at [156, 78] on input "Name Filter" at bounding box center [139, 78] width 61 height 6
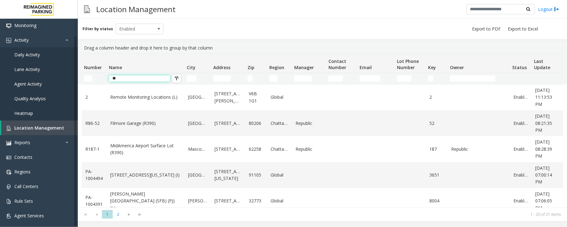
click at [136, 80] on input "**" at bounding box center [139, 78] width 61 height 6
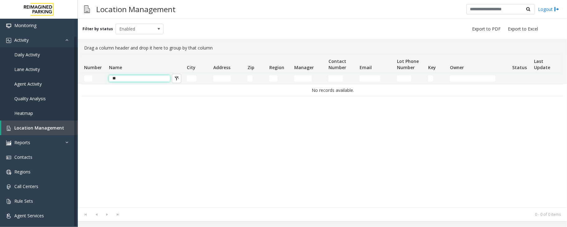
type input "*"
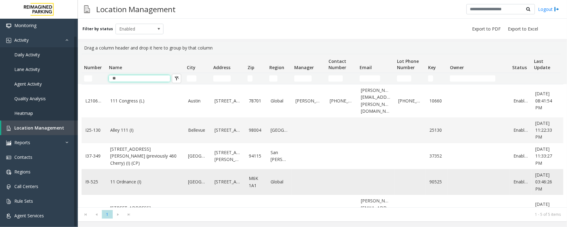
type input "**"
click at [151, 178] on link "11 Ordnance (I)" at bounding box center [145, 181] width 70 height 7
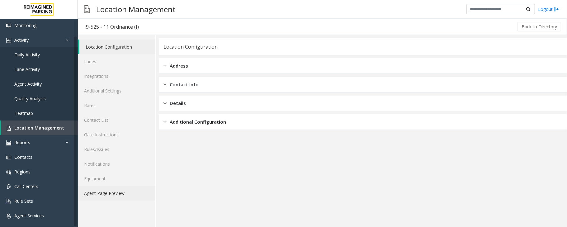
click at [130, 189] on link "Agent Page Preview" at bounding box center [117, 193] width 78 height 15
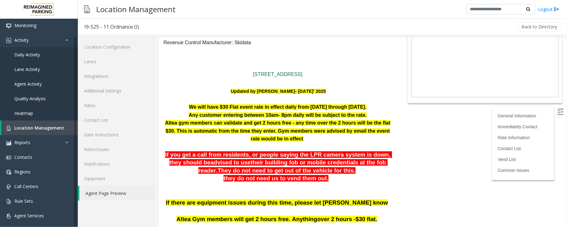
scroll to position [83, 0]
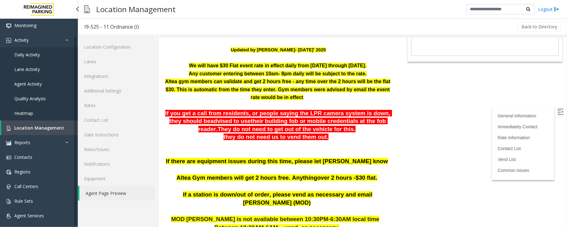
click at [31, 57] on span "Daily Activity" at bounding box center [27, 55] width 26 height 6
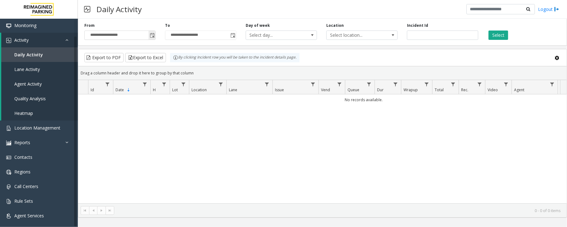
click at [151, 35] on span "Toggle popup" at bounding box center [152, 35] width 5 height 5
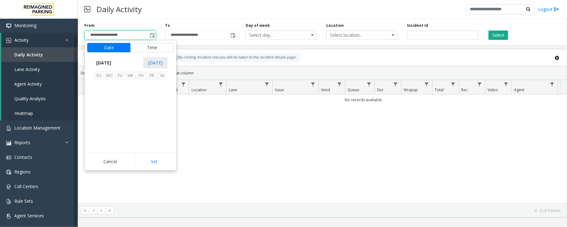
scroll to position [111729, 0]
click at [162, 106] on span "16" at bounding box center [162, 107] width 11 height 11
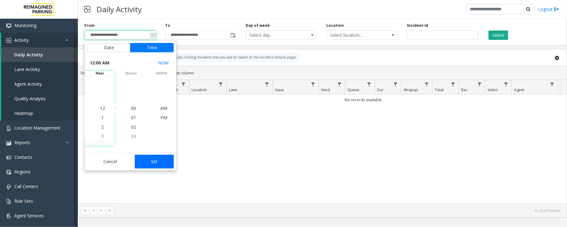
click at [151, 159] on button "Set" at bounding box center [154, 162] width 39 height 14
type input "**********"
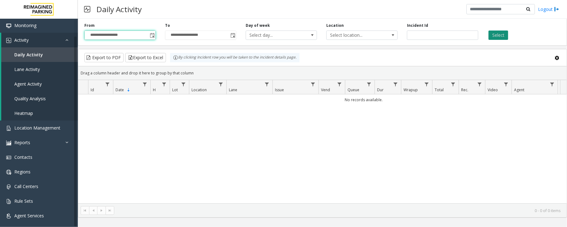
click at [497, 33] on button "Select" at bounding box center [499, 35] width 20 height 9
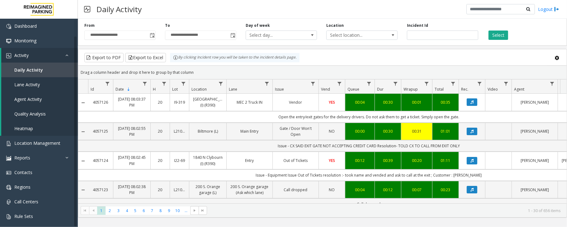
scroll to position [15, 0]
